Goal: Task Accomplishment & Management: Manage account settings

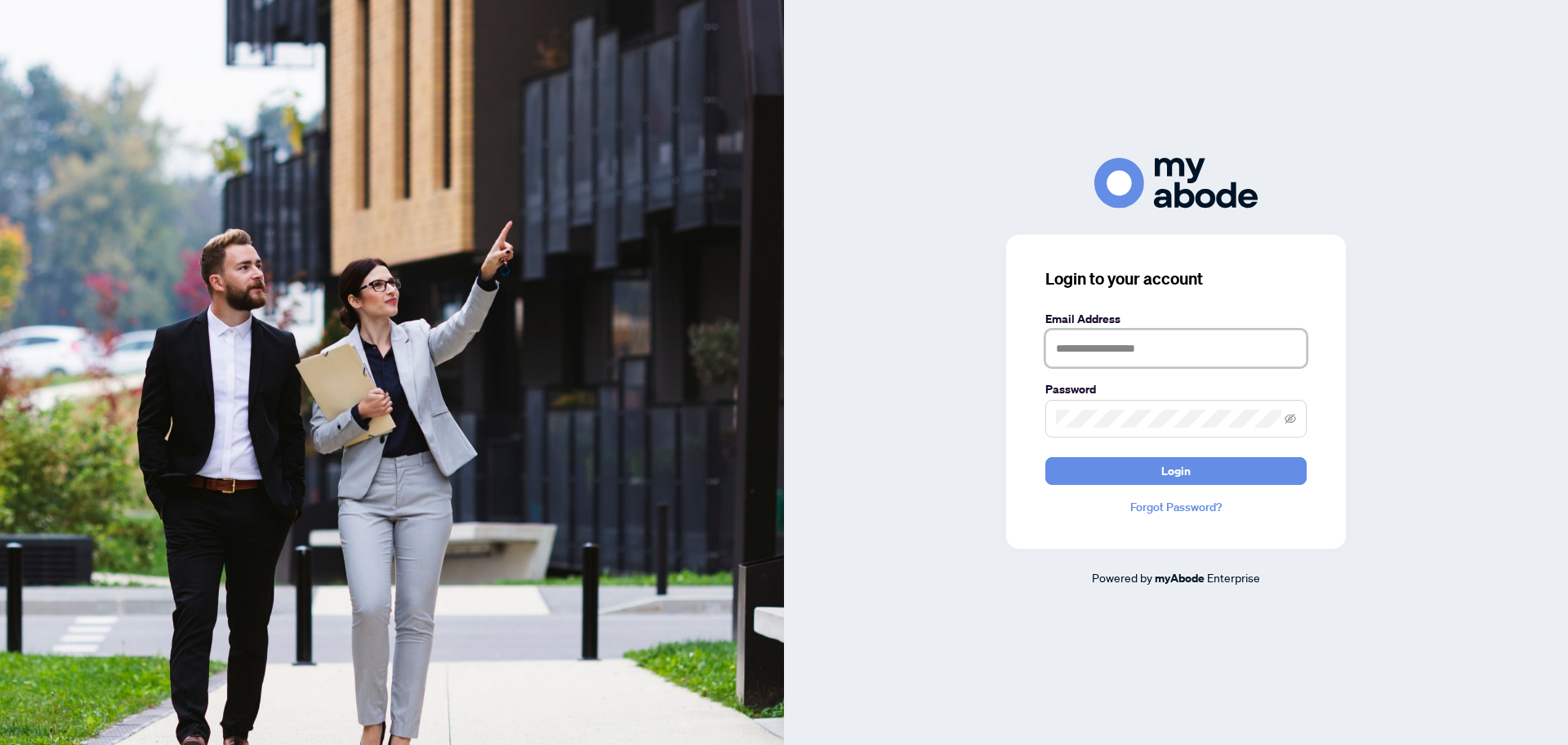
click at [1123, 342] on input "text" at bounding box center [1177, 348] width 261 height 37
type input "**********"
click at [1115, 409] on span at bounding box center [1177, 418] width 261 height 37
click at [1046, 457] on button "Login" at bounding box center [1177, 471] width 261 height 28
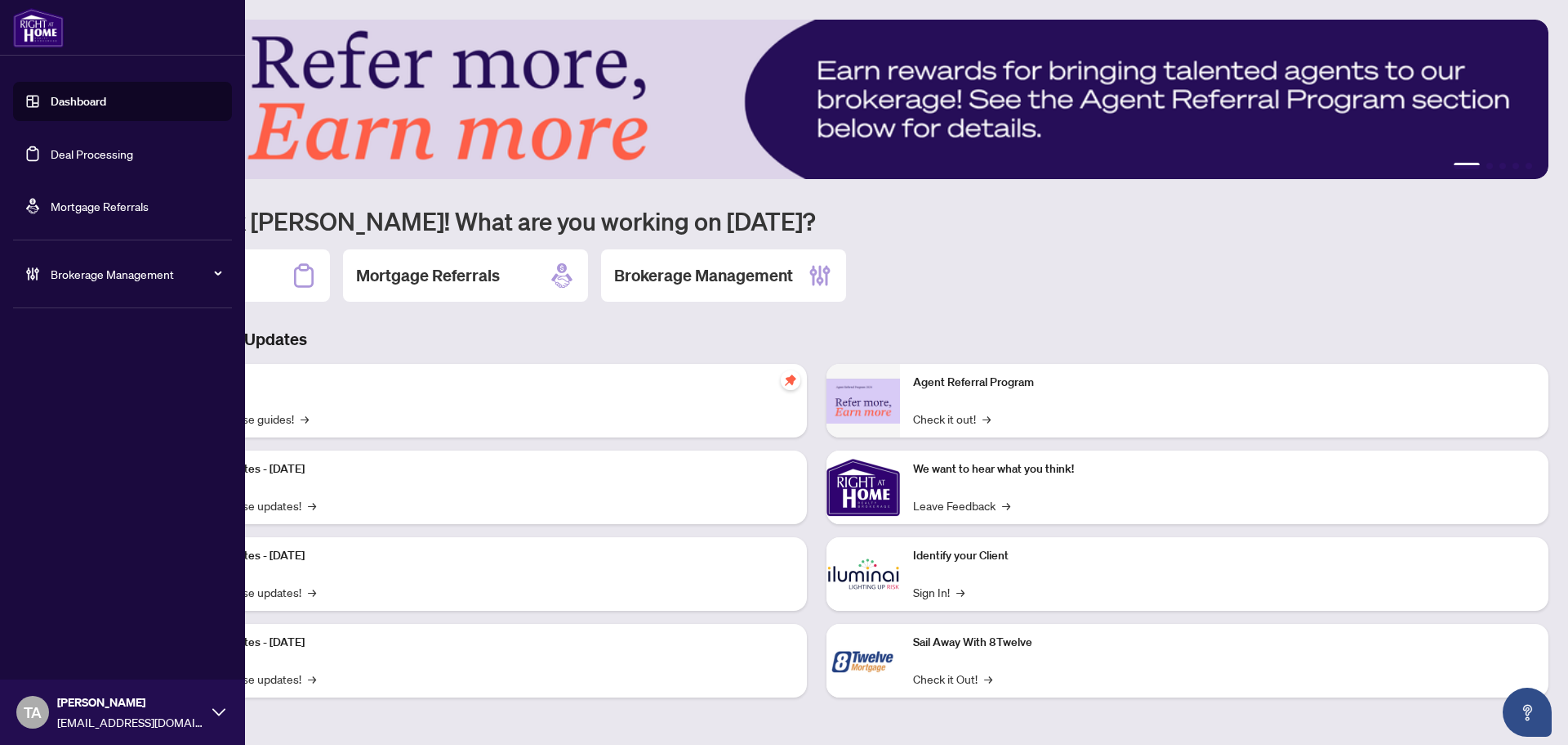
click at [53, 150] on link "Deal Processing" at bounding box center [92, 154] width 83 height 15
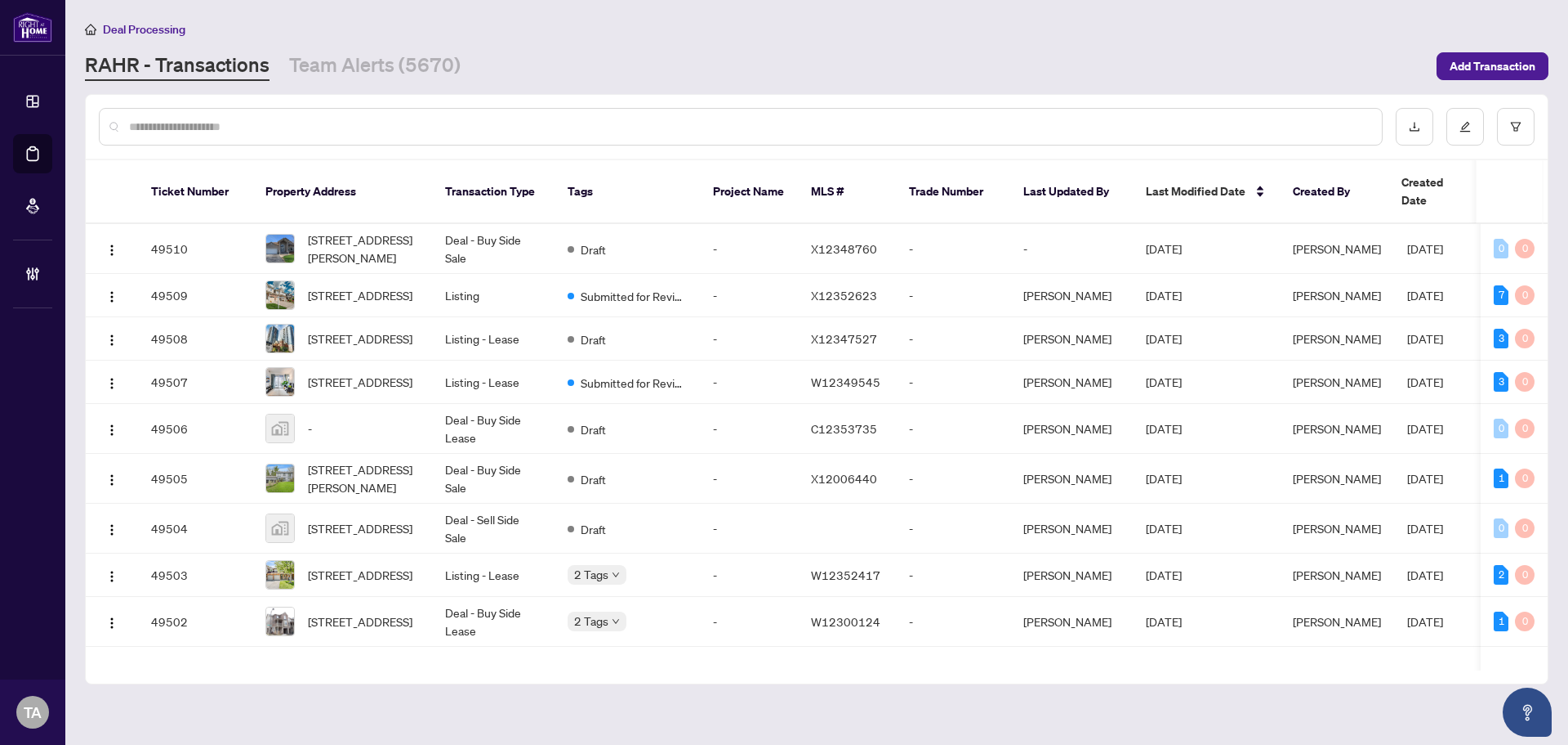
click at [416, 123] on input "text" at bounding box center [749, 127] width 1240 height 18
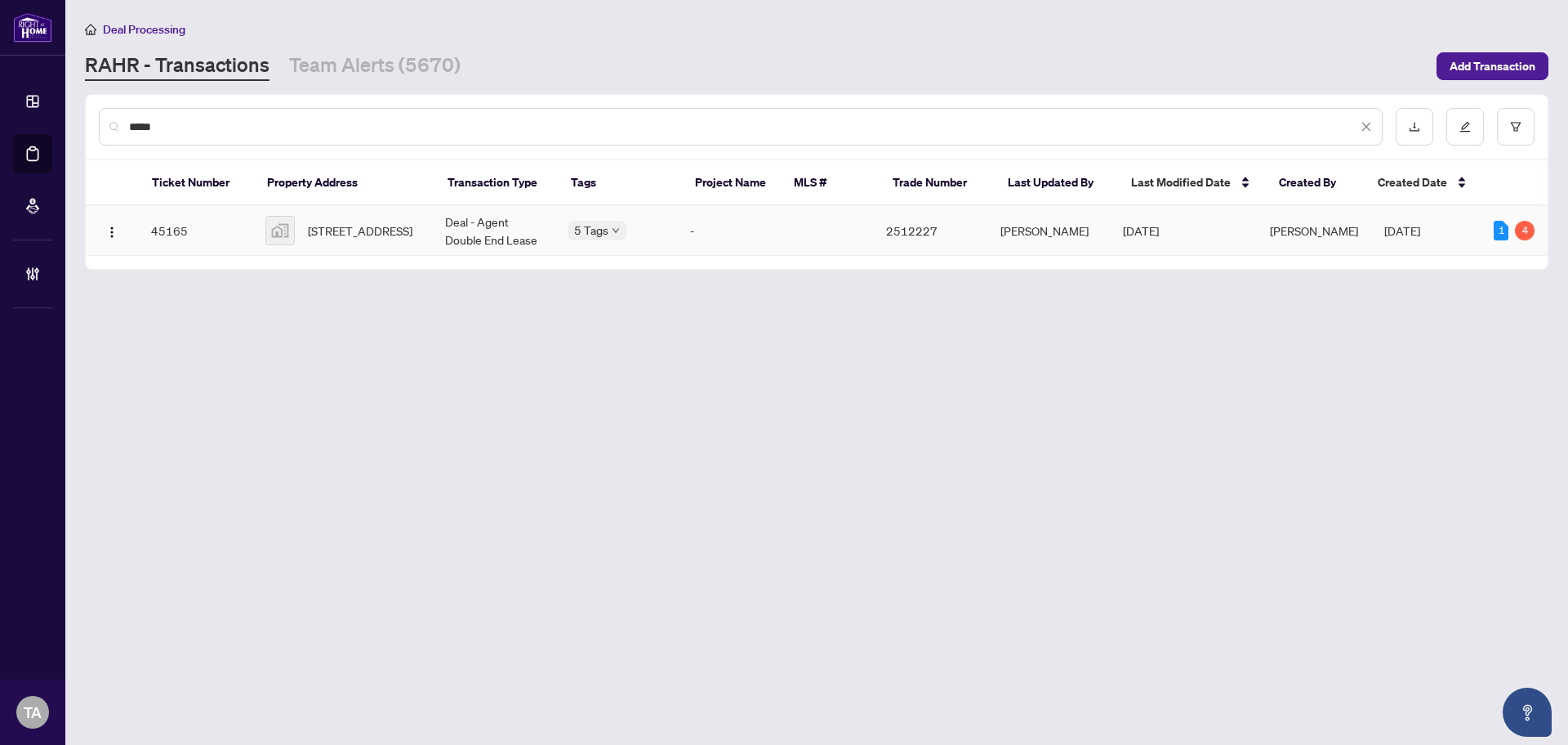
type input "*****"
click at [447, 228] on td "Deal - Agent Double End Lease" at bounding box center [493, 231] width 123 height 50
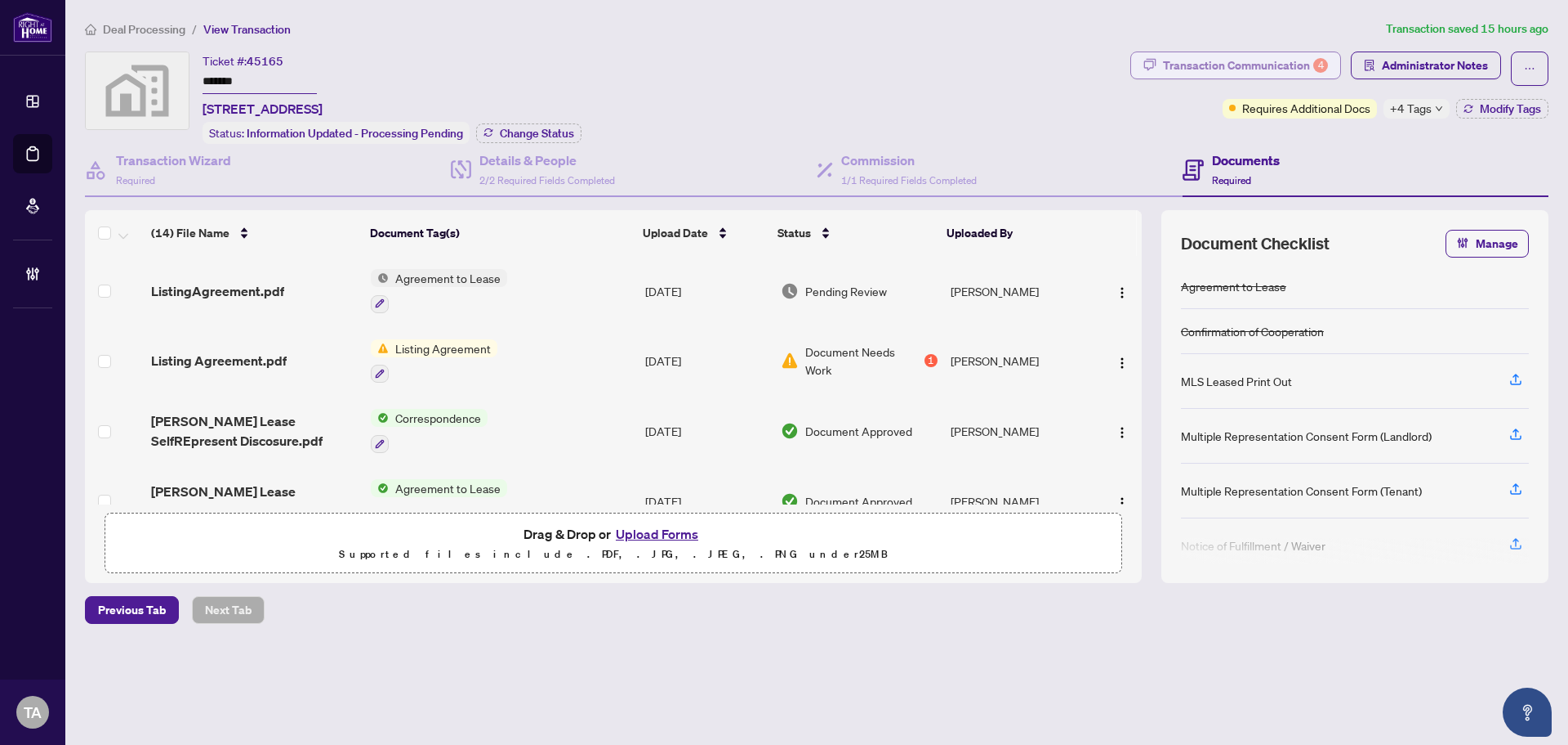
click at [1254, 69] on div "Transaction Communication 4" at bounding box center [1246, 65] width 165 height 26
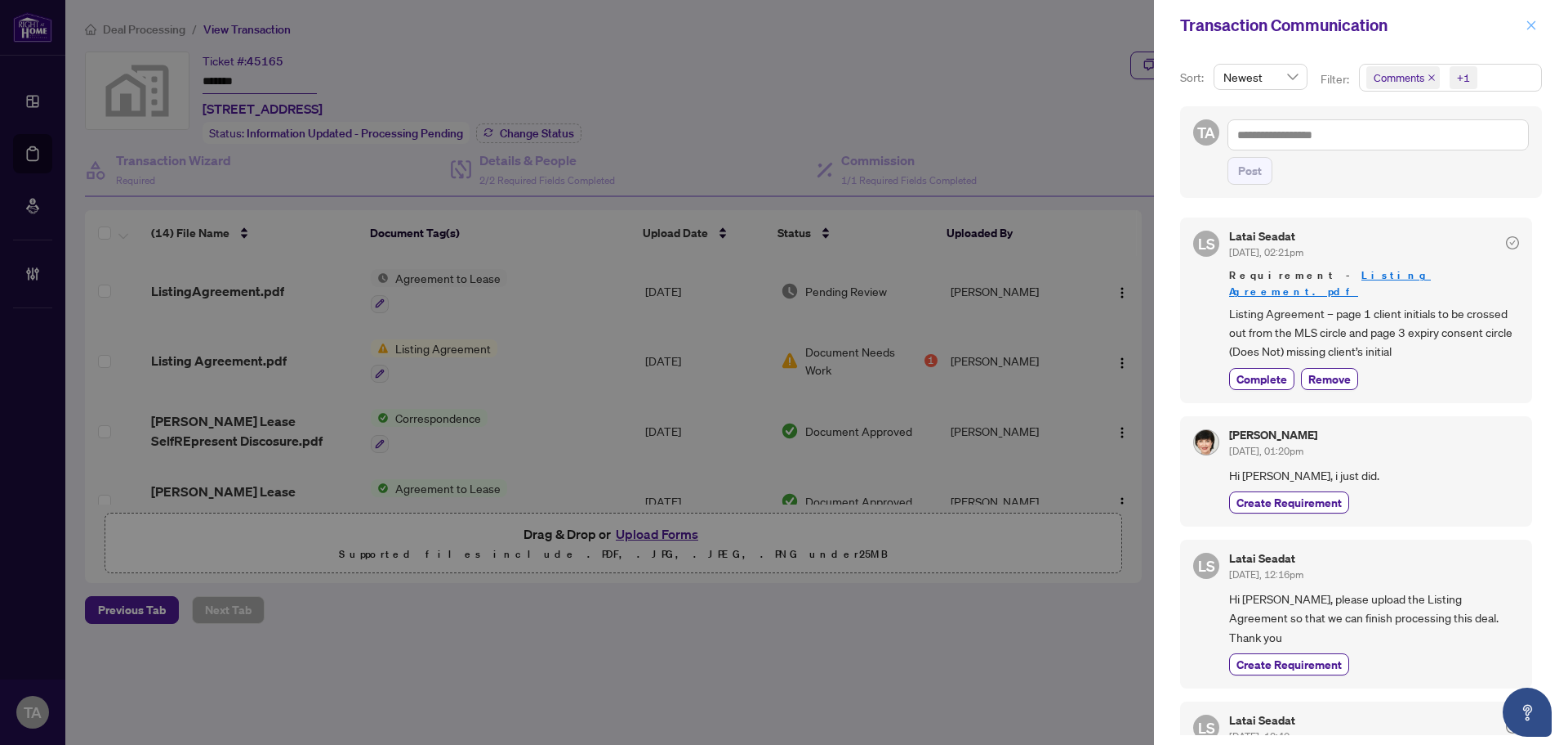
click at [1531, 19] on span "button" at bounding box center [1532, 25] width 12 height 26
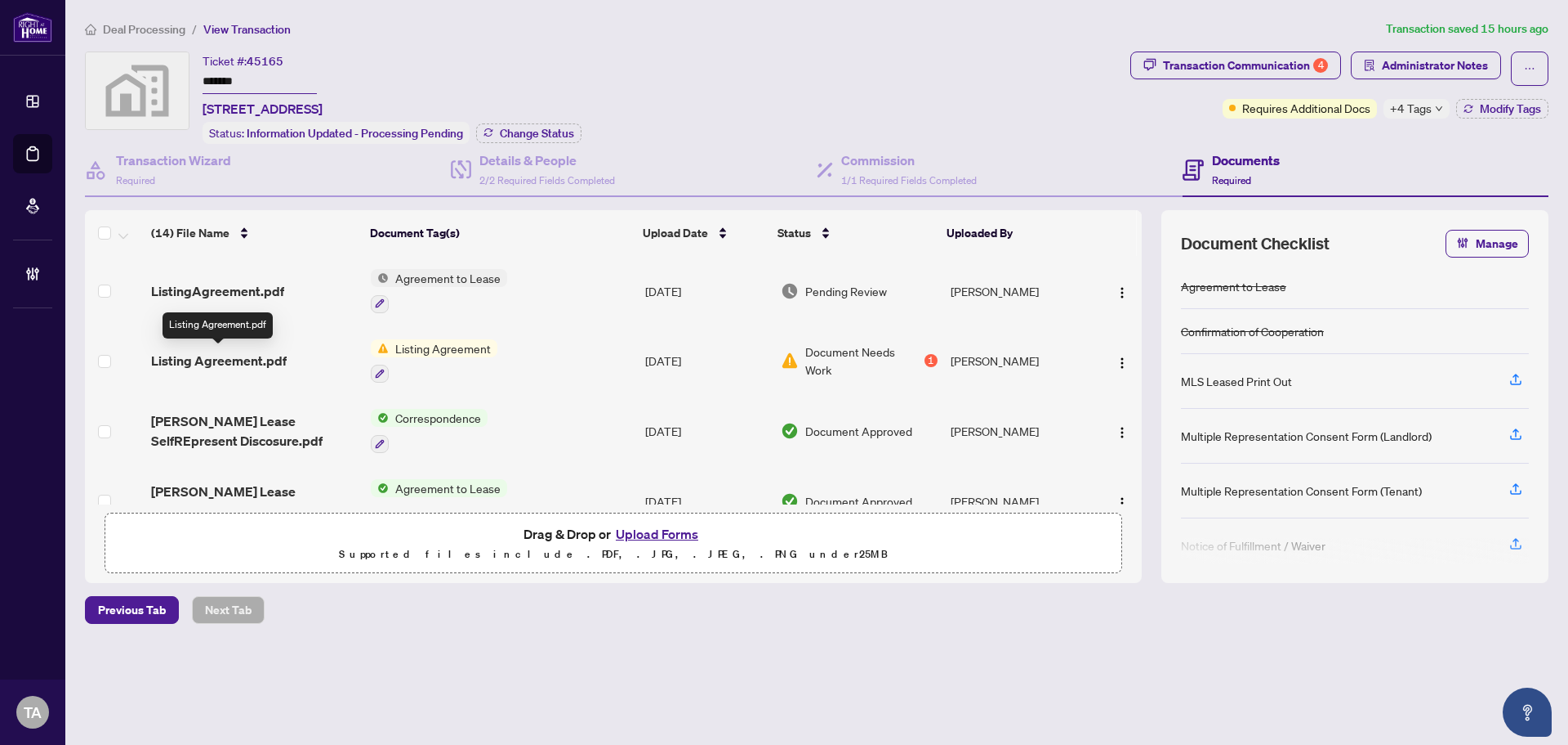
click at [232, 355] on span "Listing Agreement.pdf" at bounding box center [218, 361] width 135 height 20
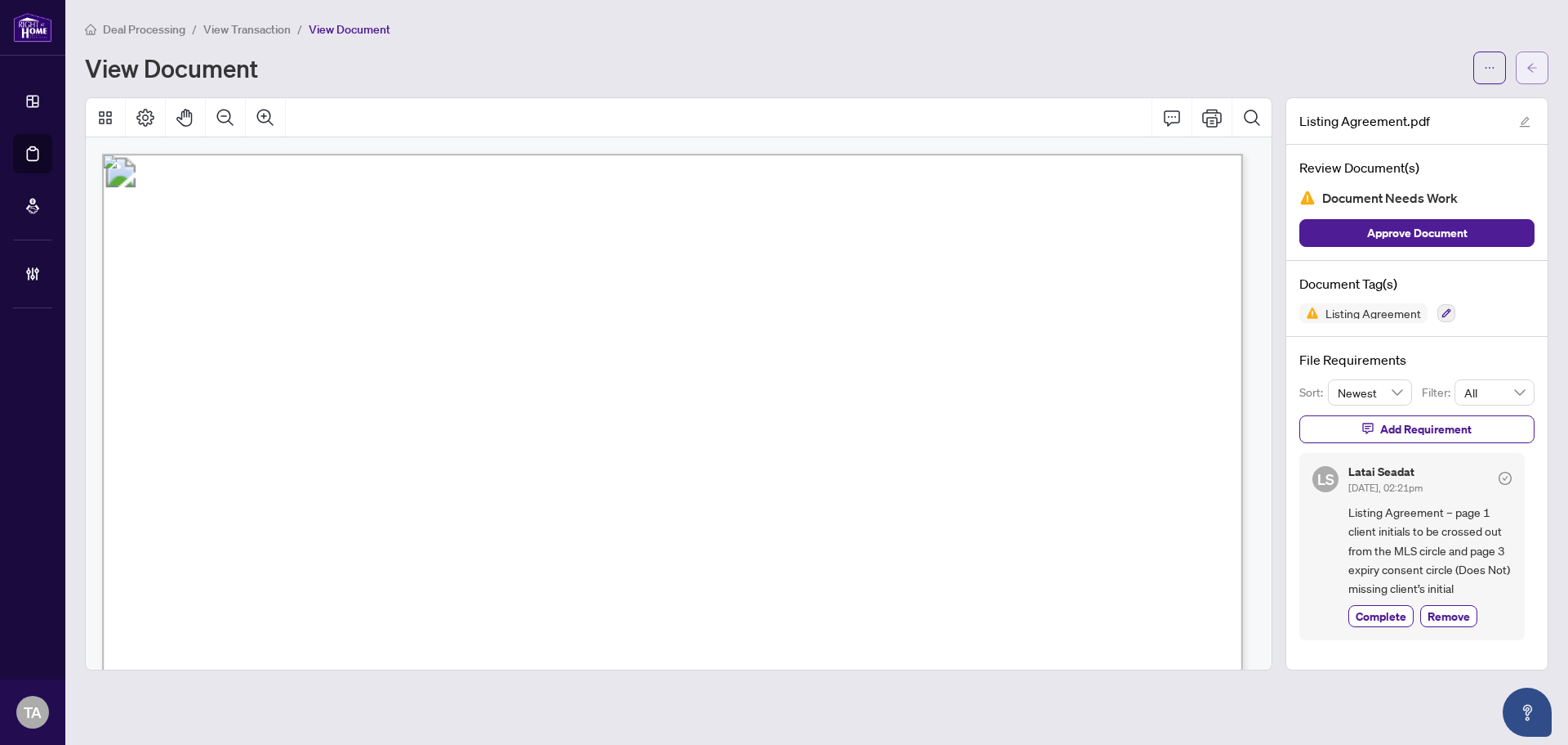
click at [1534, 69] on icon "arrow-left" at bounding box center [1532, 67] width 12 height 12
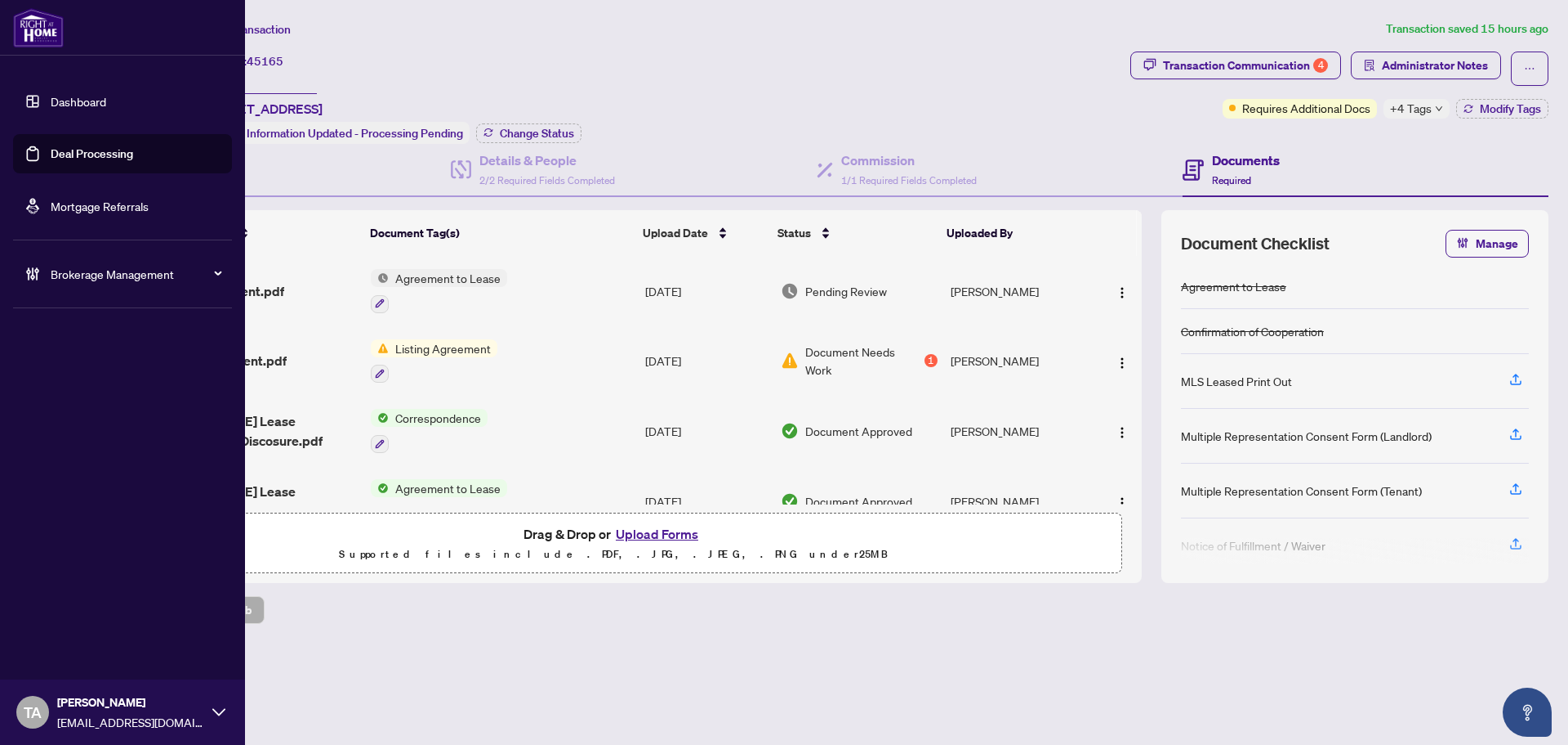
click at [94, 106] on link "Dashboard" at bounding box center [78, 101] width 55 height 15
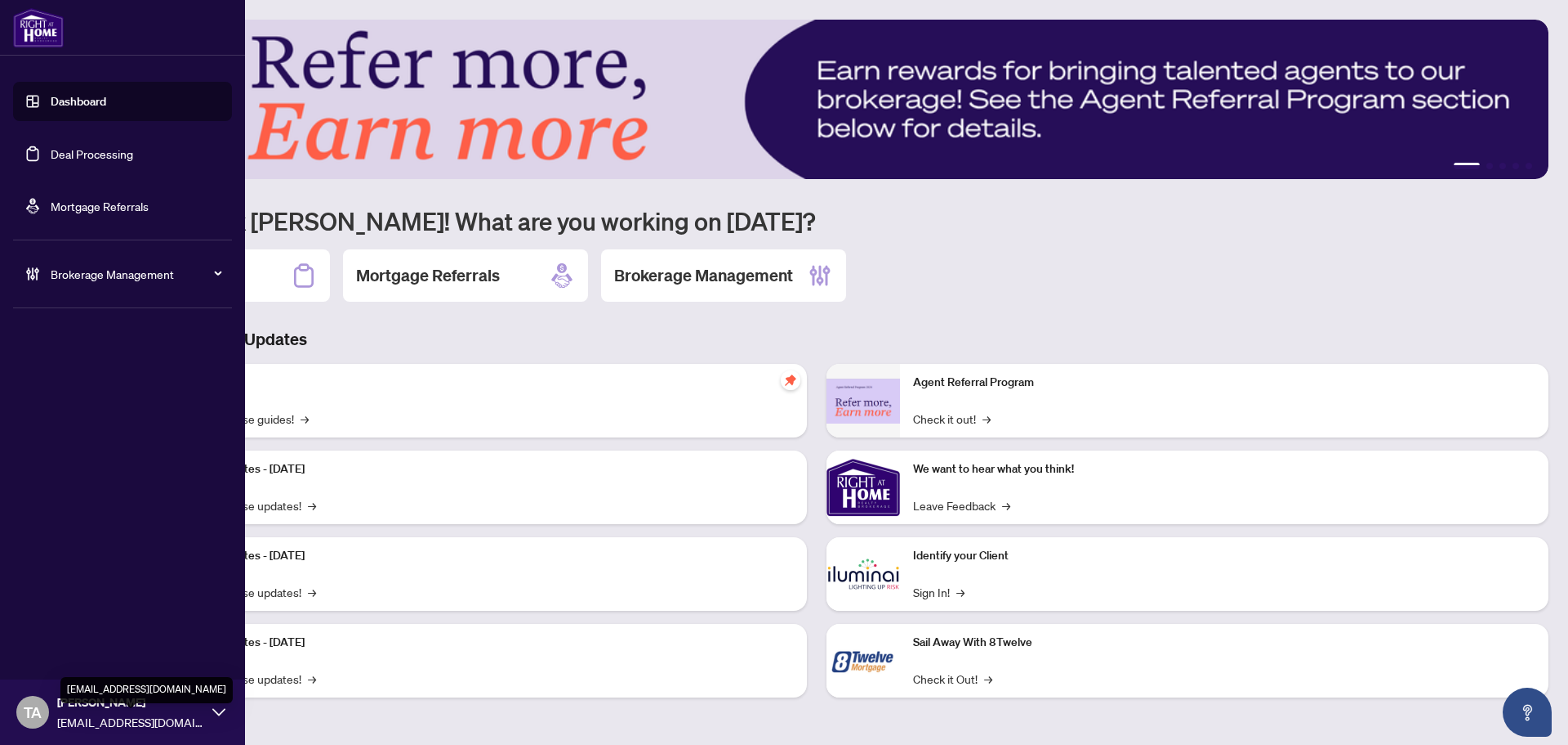
click at [133, 722] on span "[EMAIL_ADDRESS][DOMAIN_NAME]" at bounding box center [131, 722] width 147 height 18
click at [67, 649] on span "Logout" at bounding box center [65, 649] width 36 height 26
